Goal: Task Accomplishment & Management: Use online tool/utility

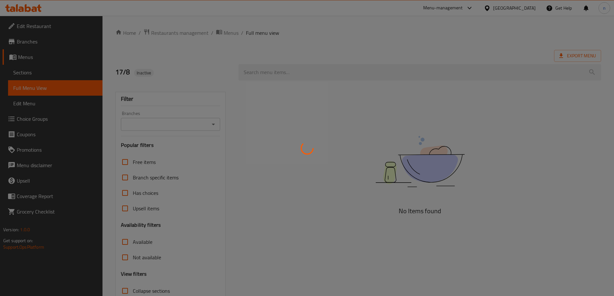
click at [540, 16] on div at bounding box center [307, 148] width 614 height 296
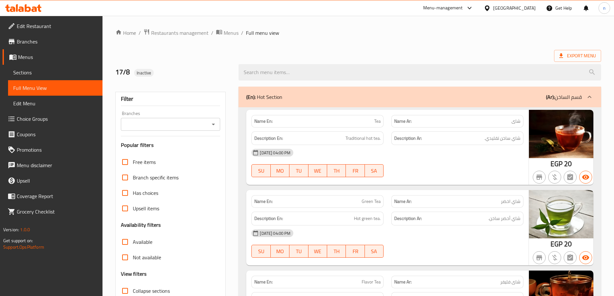
click at [525, 7] on div "[GEOGRAPHIC_DATA]" at bounding box center [514, 8] width 43 height 7
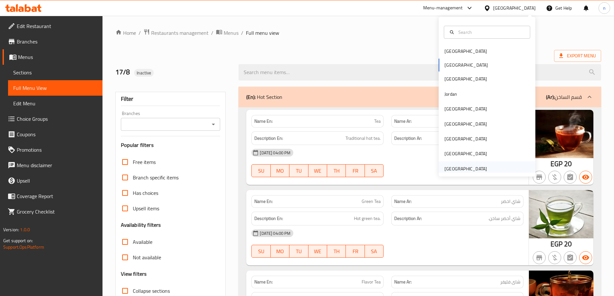
click at [476, 163] on div "[GEOGRAPHIC_DATA]" at bounding box center [465, 169] width 53 height 15
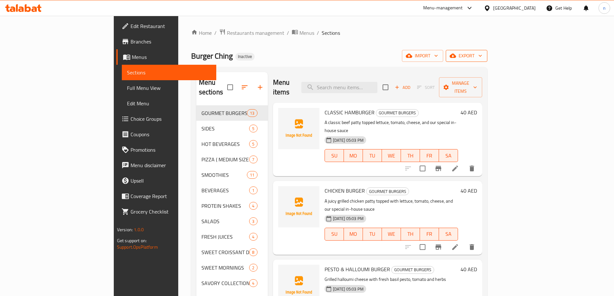
click at [482, 59] on span "export" at bounding box center [466, 56] width 31 height 8
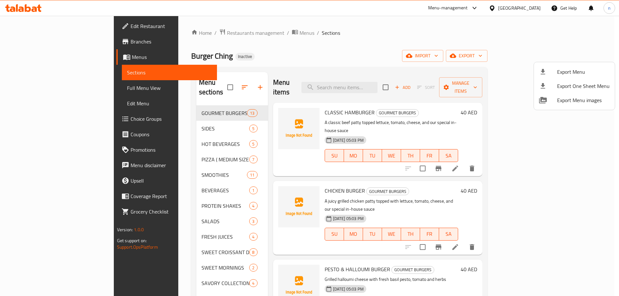
click at [529, 54] on div at bounding box center [309, 148] width 619 height 296
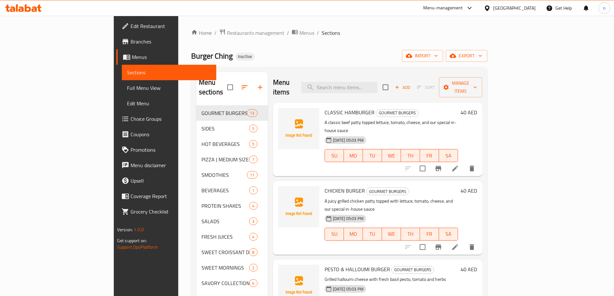
click at [438, 54] on span "import" at bounding box center [422, 56] width 31 height 8
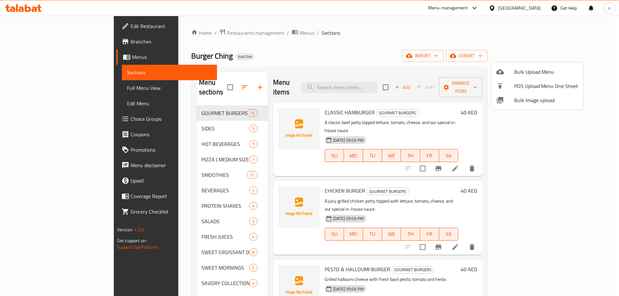
click at [524, 71] on span "Bulk Upload Menu" at bounding box center [546, 72] width 64 height 8
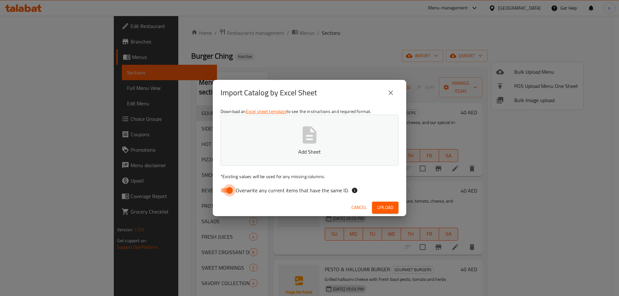
click at [229, 188] on input "Overwrite any current items that have the same ID." at bounding box center [229, 190] width 37 height 12
checkbox input "false"
click at [263, 146] on button "Add Sheet" at bounding box center [310, 140] width 178 height 51
click at [394, 207] on button "Upload" at bounding box center [385, 208] width 26 height 12
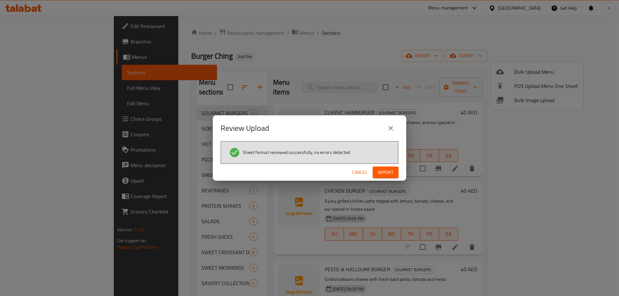
click at [383, 174] on span "Import" at bounding box center [385, 173] width 15 height 8
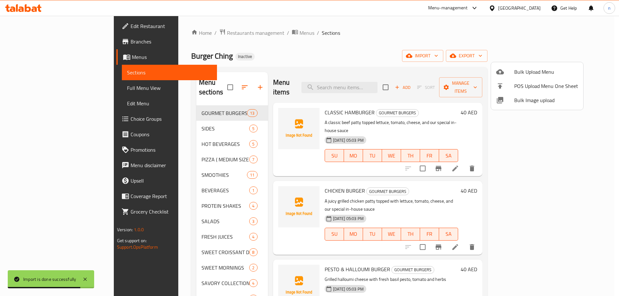
click at [35, 86] on div at bounding box center [309, 148] width 619 height 296
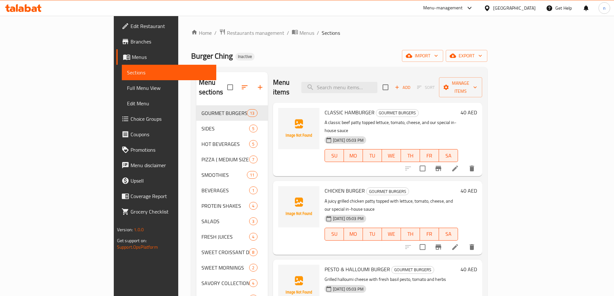
click at [127, 86] on span "Full Menu View" at bounding box center [169, 88] width 84 height 8
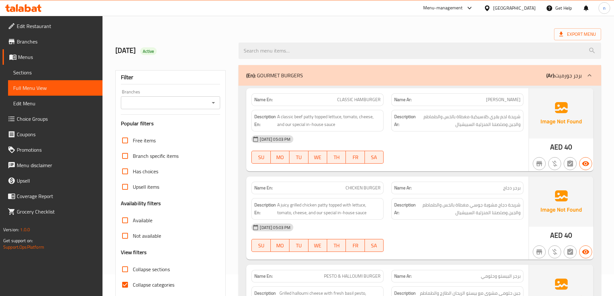
scroll to position [97, 0]
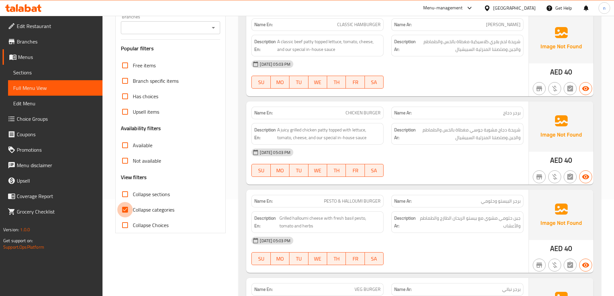
click at [127, 210] on input "Collapse categories" at bounding box center [124, 209] width 15 height 15
checkbox input "false"
click at [126, 195] on input "Collapse sections" at bounding box center [124, 194] width 15 height 15
checkbox input "true"
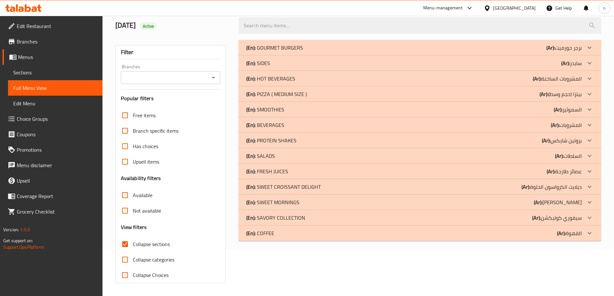
scroll to position [47, 0]
click at [569, 52] on p "(Ar): القهوة" at bounding box center [563, 48] width 35 height 8
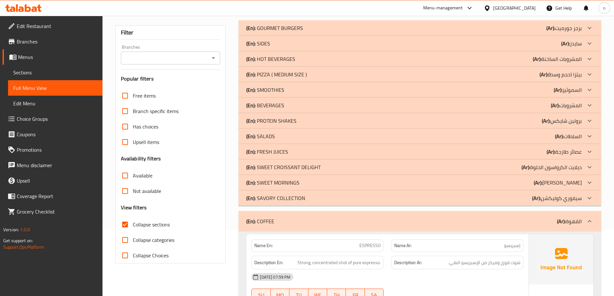
scroll to position [15, 0]
